Goal: Task Accomplishment & Management: Use online tool/utility

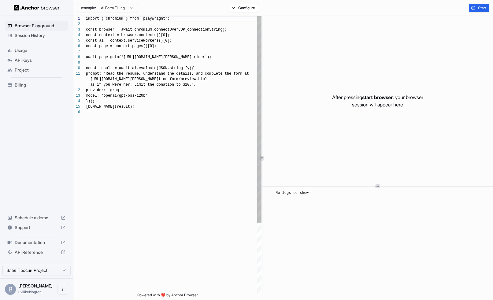
scroll to position [55, 0]
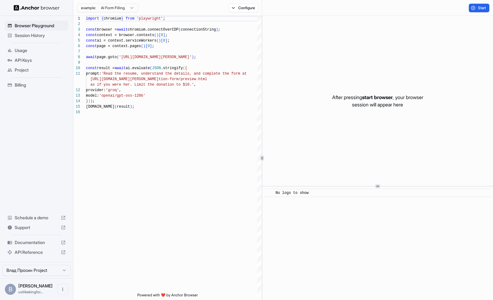
click at [48, 36] on span "Session History" at bounding box center [40, 35] width 51 height 6
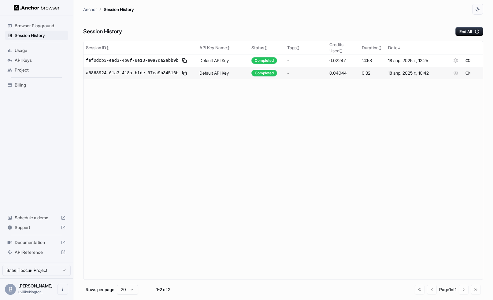
click at [28, 295] on div "[PERSON_NAME] uvilikekingfor..." at bounding box center [35, 290] width 34 height 12
click at [64, 292] on icon "Open menu" at bounding box center [62, 289] width 5 height 5
click at [11, 287] on div at bounding box center [246, 150] width 493 height 300
click at [40, 271] on html "Browser Playground Session History Usage API Keys Project Billing Schedule a de…" at bounding box center [246, 150] width 493 height 300
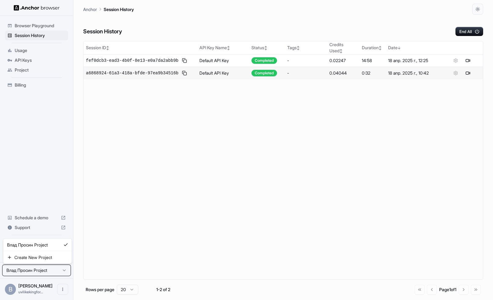
click at [40, 271] on html "Browser Playground Session History Usage API Keys Project Billing Schedule a de…" at bounding box center [246, 150] width 493 height 300
click at [476, 7] on icon "button" at bounding box center [478, 9] width 5 height 5
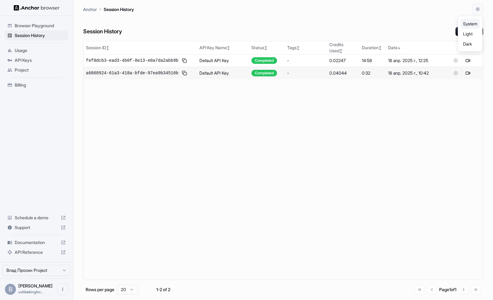
click at [330, 44] on div at bounding box center [246, 150] width 493 height 300
click at [34, 50] on span "Usage" at bounding box center [40, 50] width 51 height 6
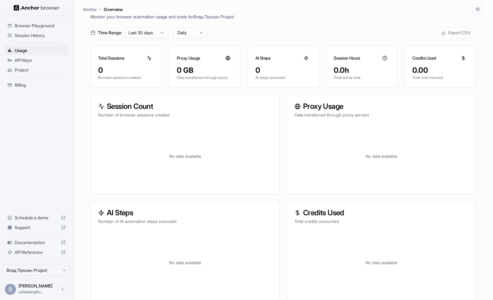
scroll to position [20, 0]
click at [195, 33] on html "Browser Playground Session History Usage API Keys Project Billing Schedule a de…" at bounding box center [246, 150] width 493 height 300
click at [160, 32] on html "Browser Playground Session History Usage API Keys Project Billing Schedule a de…" at bounding box center [246, 150] width 493 height 300
click at [163, 32] on html "Browser Playground Session History Usage API Keys Project Billing Schedule a de…" at bounding box center [246, 150] width 493 height 300
click at [32, 30] on div "Browser Playground" at bounding box center [36, 26] width 63 height 10
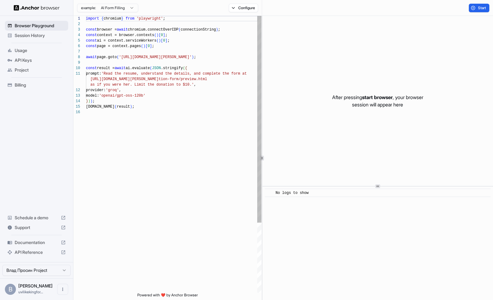
scroll to position [55, 0]
click at [129, 8] on html "Browser Playground Session History Usage API Keys Project Billing Schedule a de…" at bounding box center [246, 150] width 493 height 300
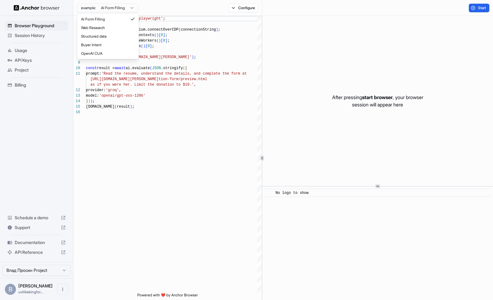
type textarea "**********"
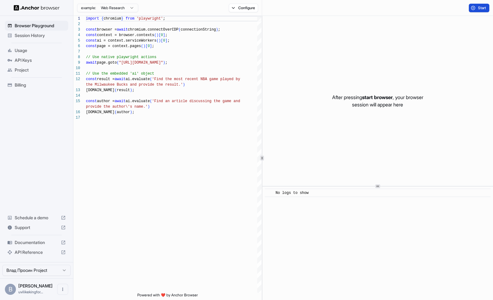
click at [473, 7] on button "Start" at bounding box center [479, 8] width 21 height 9
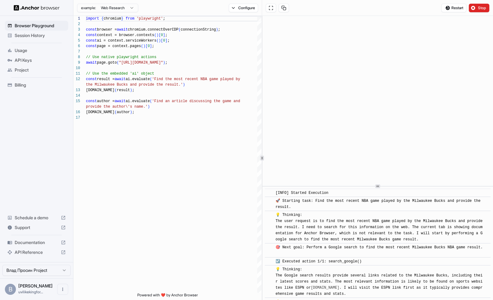
scroll to position [99, 0]
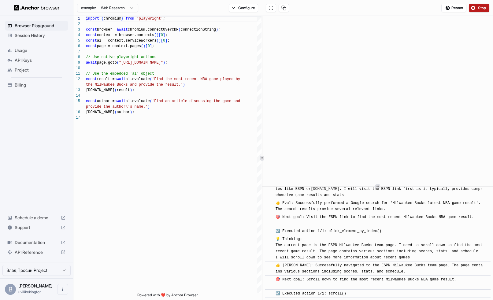
click at [476, 8] on button "Stop" at bounding box center [479, 8] width 21 height 9
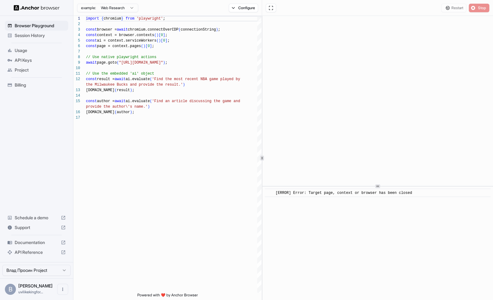
click at [30, 48] on span "Usage" at bounding box center [40, 50] width 51 height 6
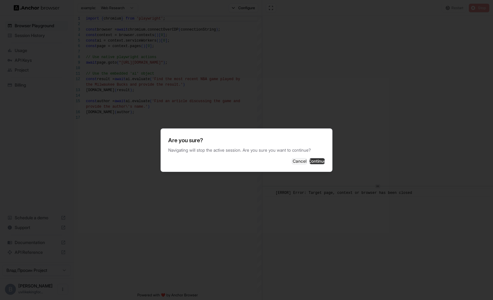
click at [317, 160] on button "Continue" at bounding box center [317, 161] width 15 height 6
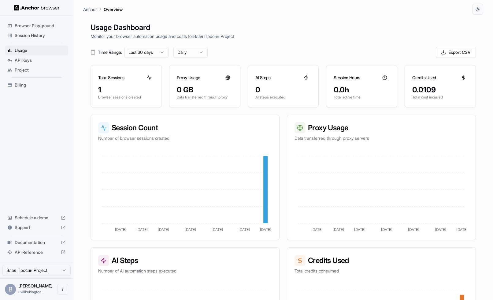
click at [92, 8] on p "Anchor" at bounding box center [90, 9] width 14 height 6
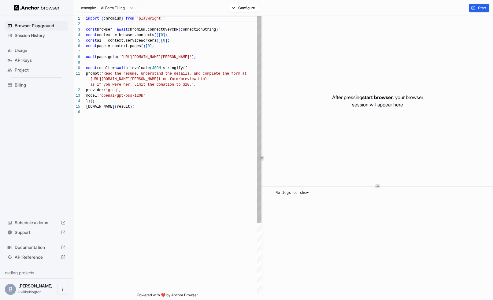
scroll to position [55, 0]
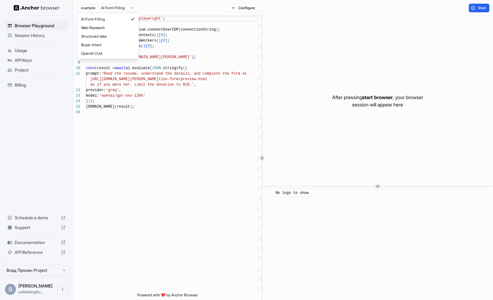
click at [105, 10] on html "Browser Playground Session History Usage API Keys Project Billing Schedule a de…" at bounding box center [246, 150] width 493 height 300
click at [390, 49] on html "Browser Playground Session History Usage API Keys Project Billing Schedule a de…" at bounding box center [246, 150] width 493 height 300
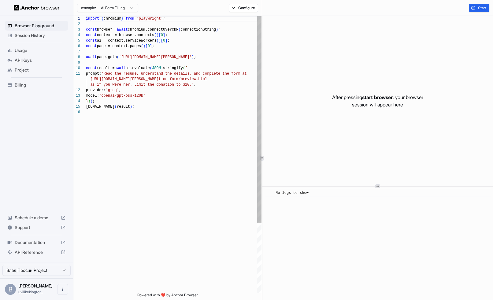
scroll to position [0, 0]
click at [249, 17] on div "import { chromium } from 'playwright' ; const browser = await chromium.connectO…" at bounding box center [174, 201] width 176 height 371
click at [249, 13] on div "example: AI Form Filling Configure" at bounding box center [167, 8] width 189 height 16
click at [251, 7] on button "Configure" at bounding box center [244, 8] width 30 height 9
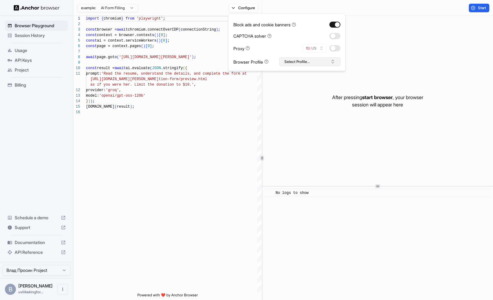
click at [297, 62] on button "Select Profile..." at bounding box center [309, 62] width 61 height 9
type textarea "**********"
click at [189, 114] on div "import { chromium } from 'playwright' ; const browser = await chromium.connectO…" at bounding box center [174, 201] width 176 height 371
click at [23, 50] on span "Usage" at bounding box center [40, 50] width 51 height 6
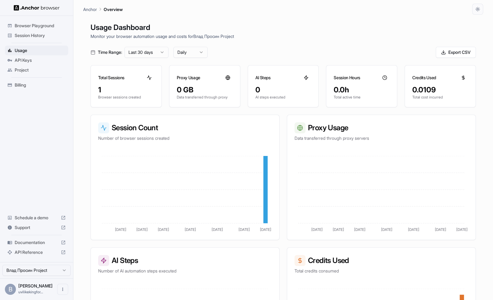
click at [37, 39] on div "Session History" at bounding box center [36, 36] width 63 height 10
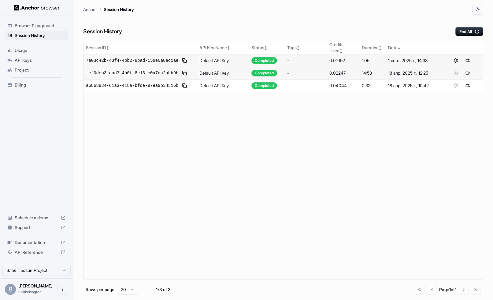
click at [341, 66] on td "0.01092" at bounding box center [343, 60] width 32 height 13
click at [167, 60] on span "7a03c42b-43f4-4bb2-8bad-159e0a8ac1ae" at bounding box center [132, 61] width 92 height 6
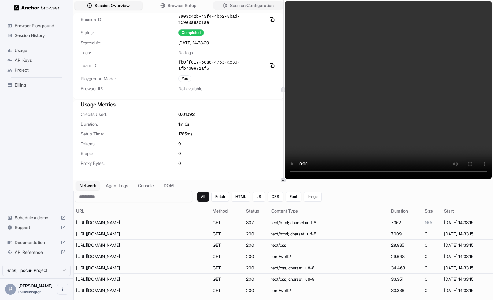
click at [231, 7] on span "Session Configuration" at bounding box center [252, 5] width 44 height 6
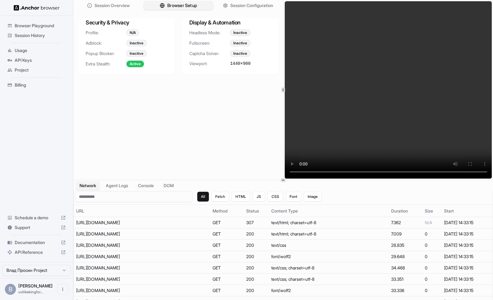
click at [183, 6] on span "Browser Setup" at bounding box center [182, 5] width 30 height 6
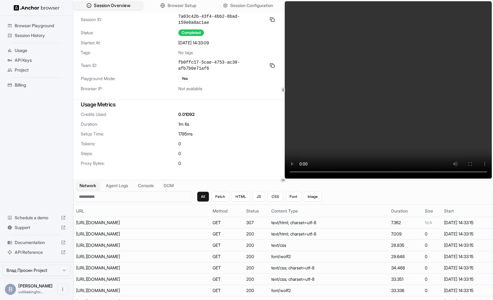
click at [131, 5] on button "Session Overview" at bounding box center [108, 5] width 69 height 9
